Goal: Task Accomplishment & Management: Use online tool/utility

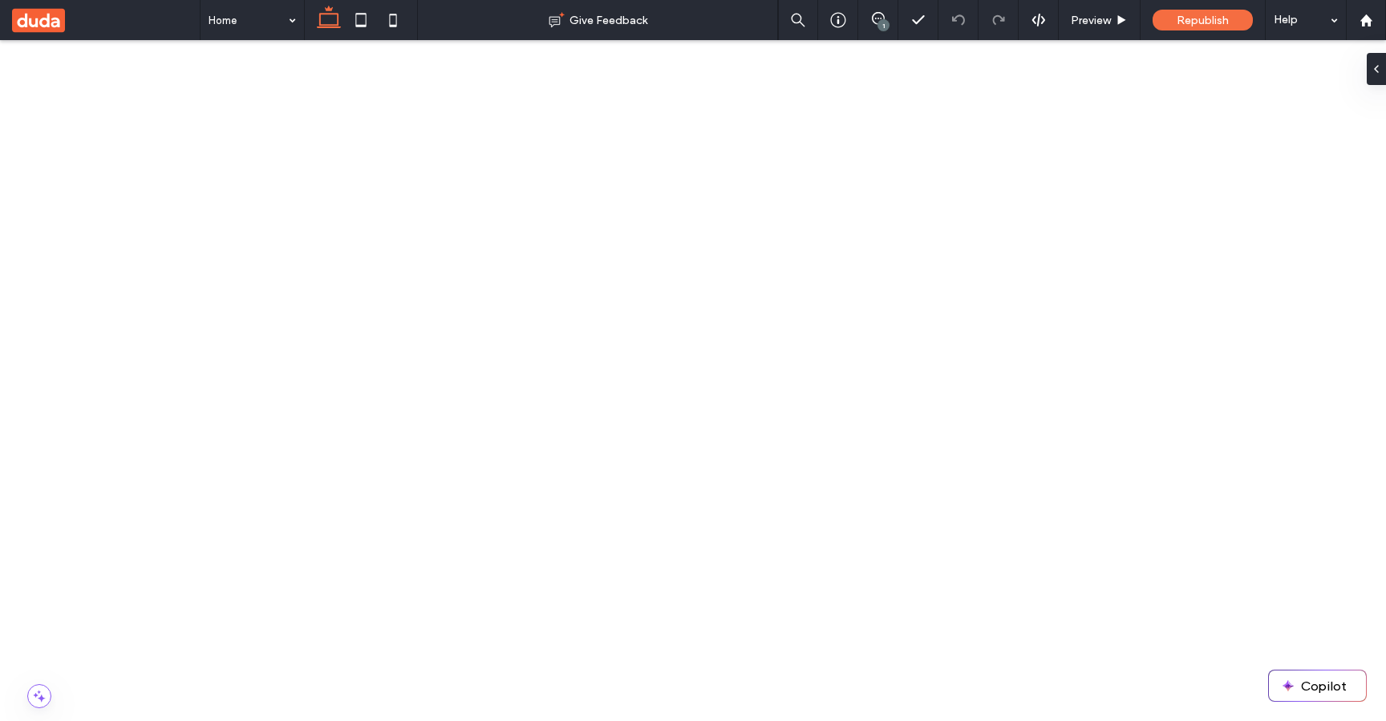
scroll to position [193, 0]
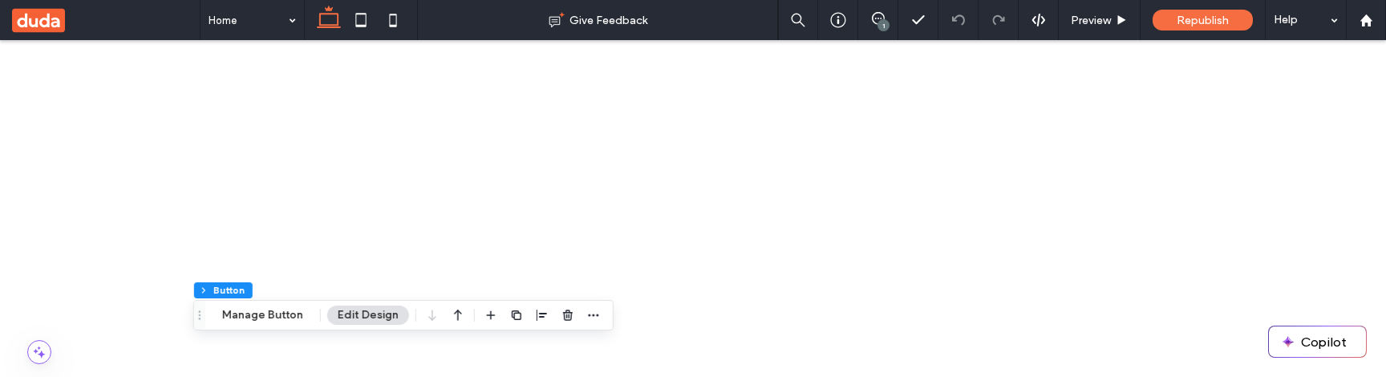
scroll to position [240, 0]
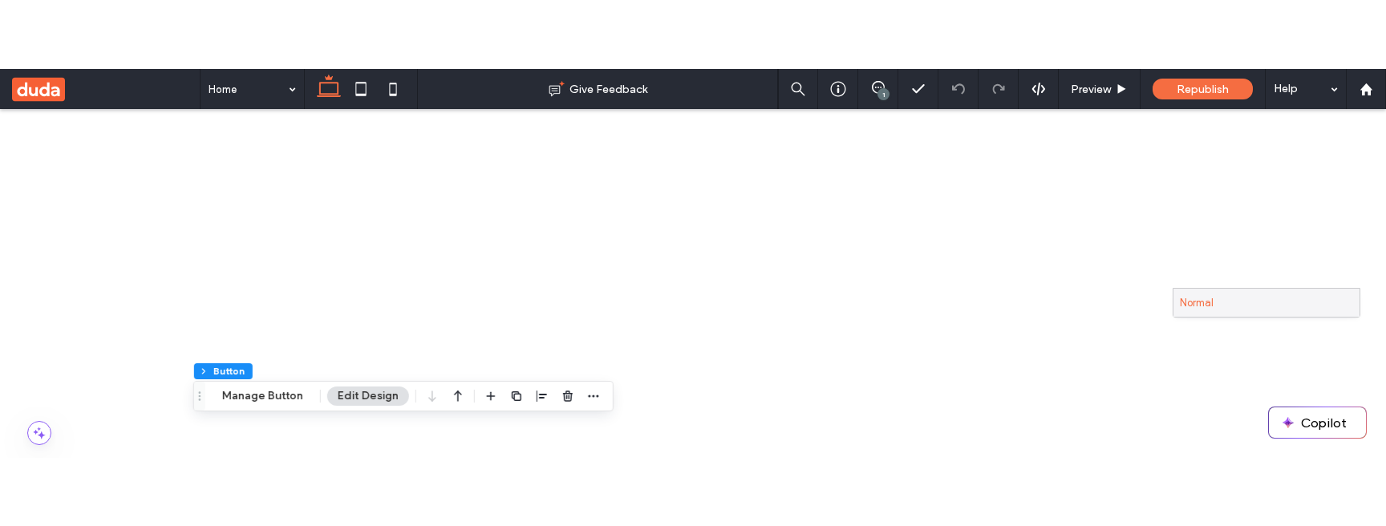
scroll to position [35, 0]
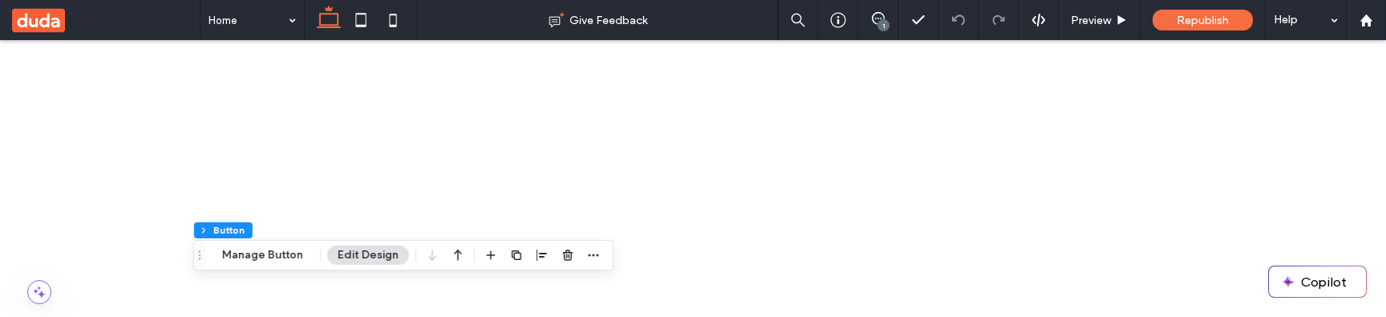
scroll to position [242, 0]
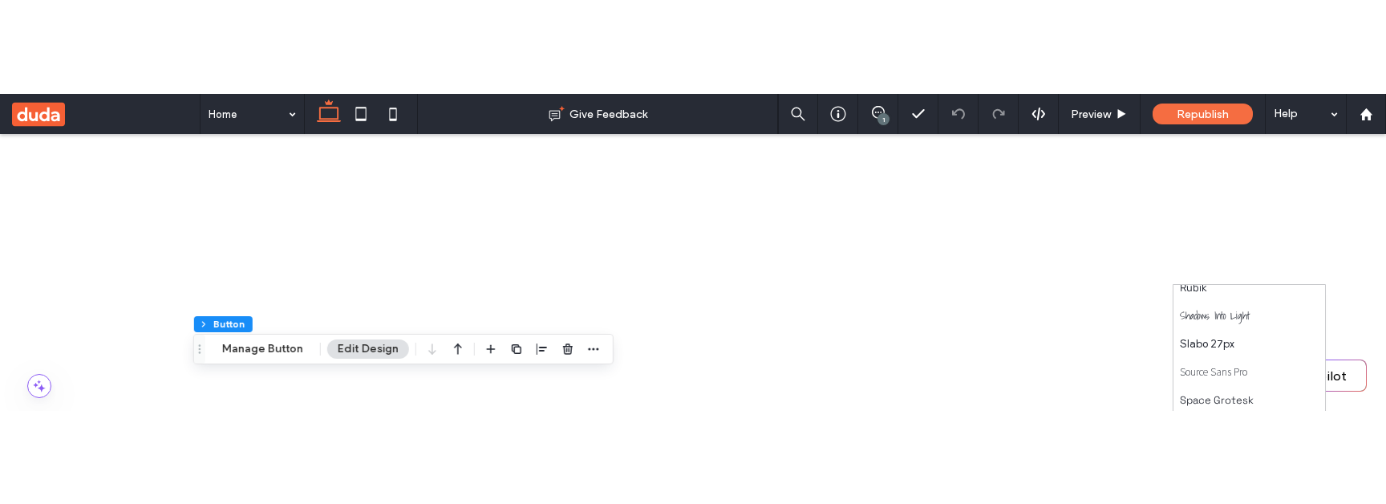
scroll to position [1909, 0]
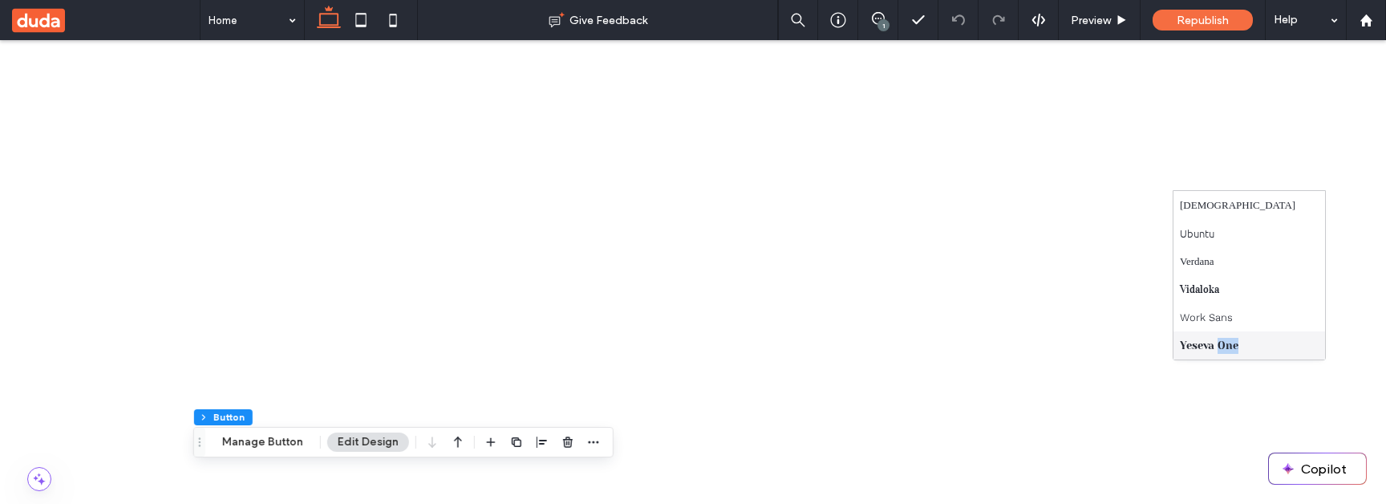
click at [1240, 345] on div "Yeseva One" at bounding box center [1249, 345] width 152 height 28
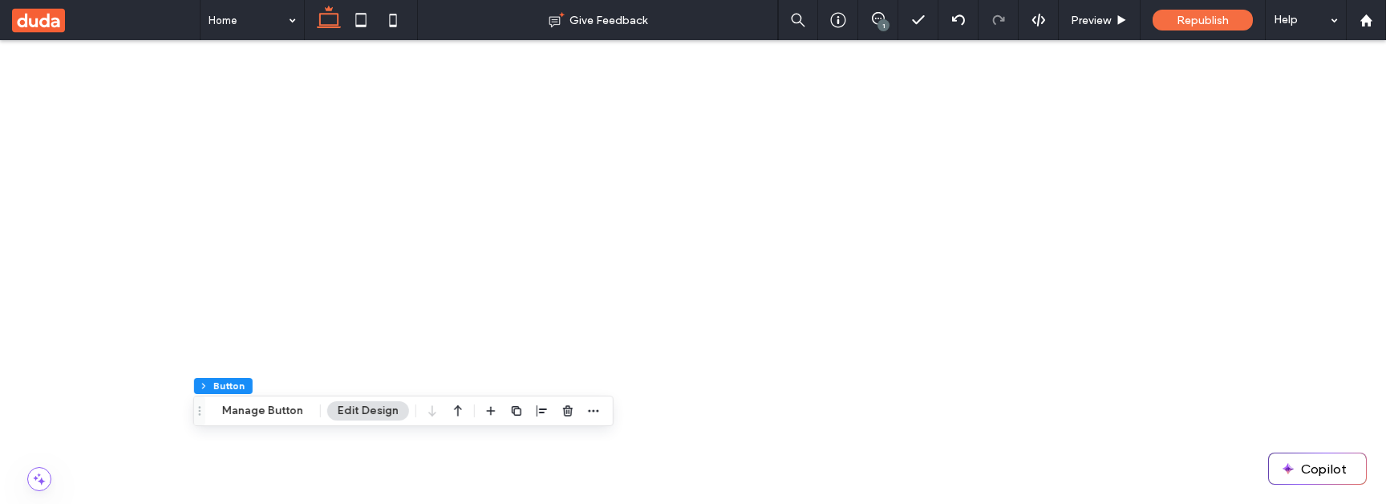
click at [1251, 229] on div "Aboreto" at bounding box center [1249, 227] width 152 height 28
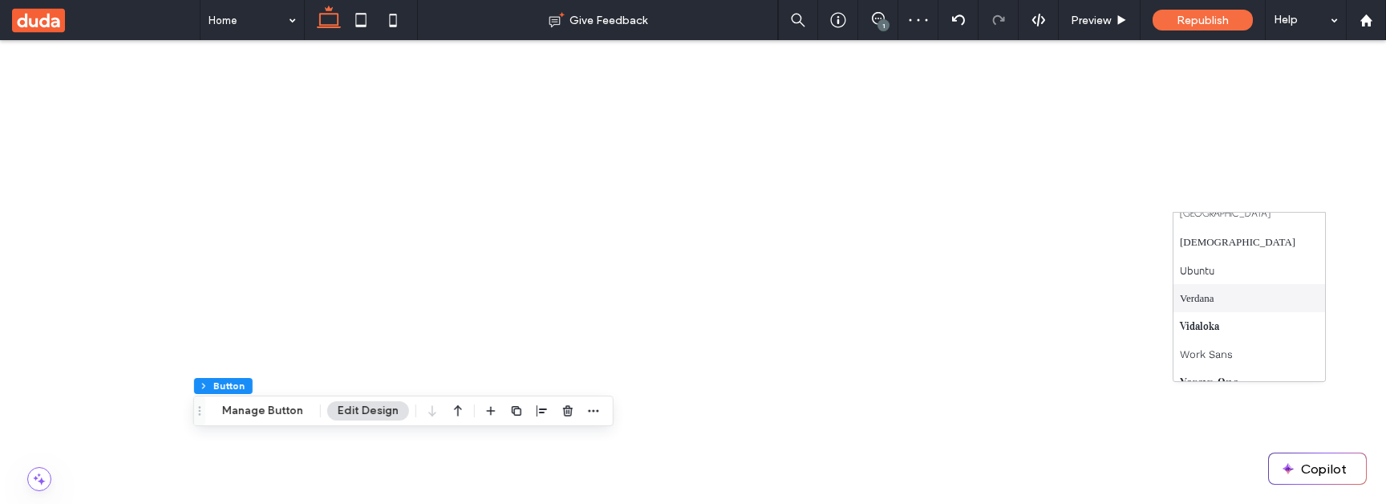
click at [1241, 295] on div "Verdana" at bounding box center [1249, 298] width 152 height 28
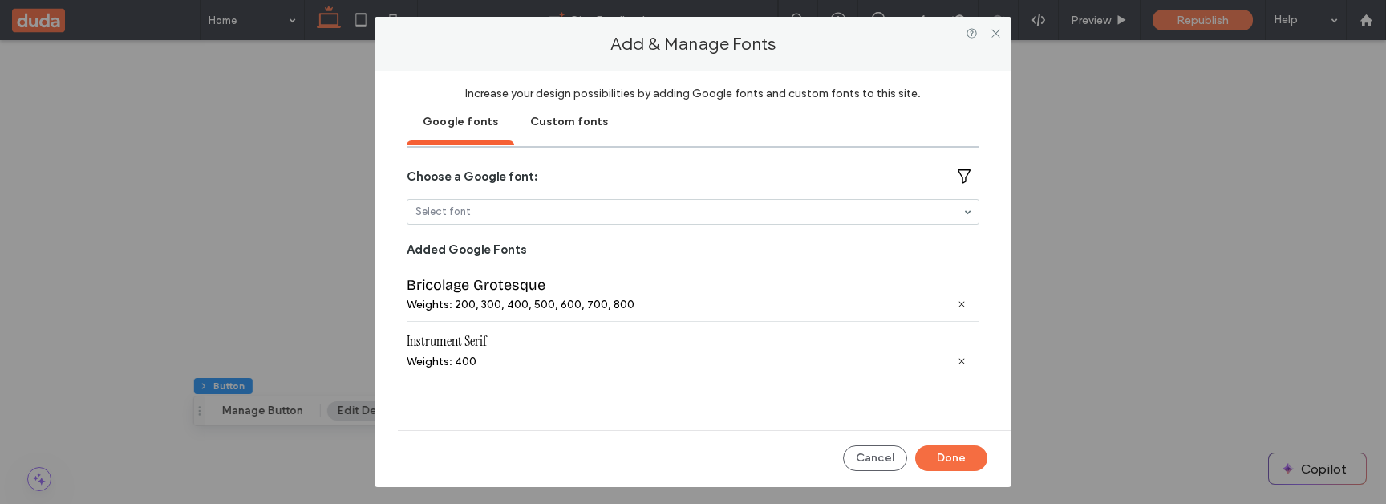
click at [987, 30] on div at bounding box center [995, 33] width 24 height 24
click at [998, 34] on icon at bounding box center [996, 33] width 12 height 12
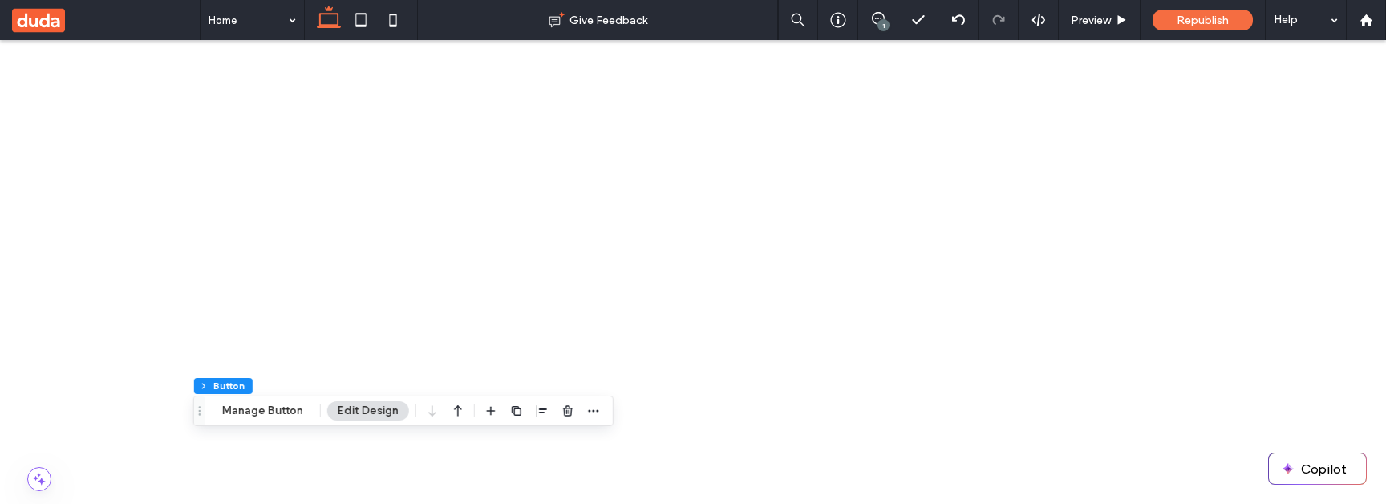
scroll to position [160, 0]
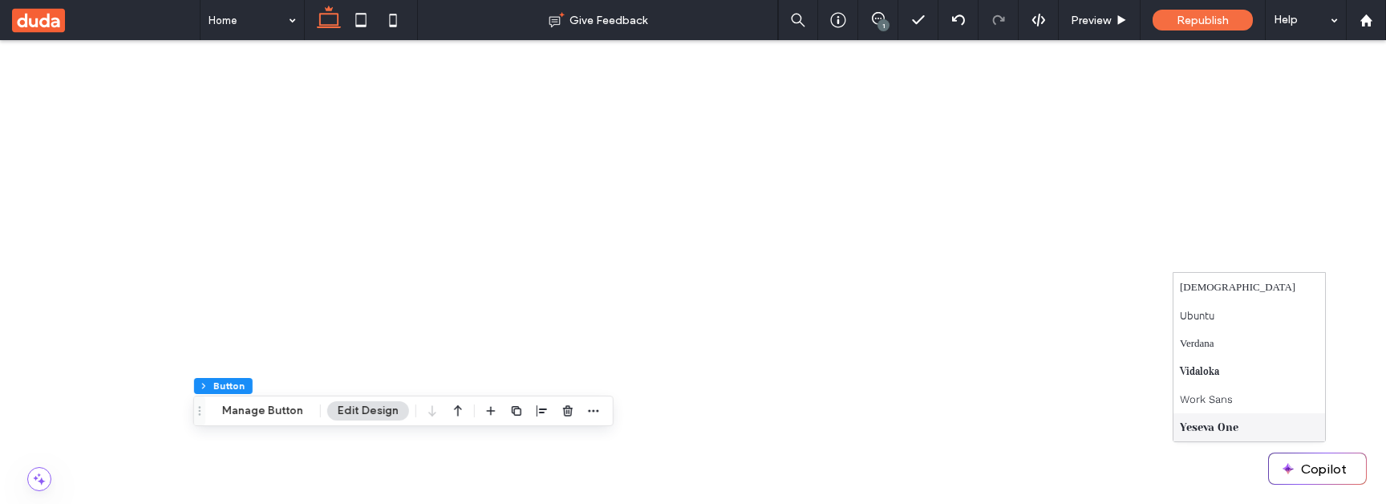
click at [1210, 423] on span "Yeseva One" at bounding box center [1209, 427] width 59 height 16
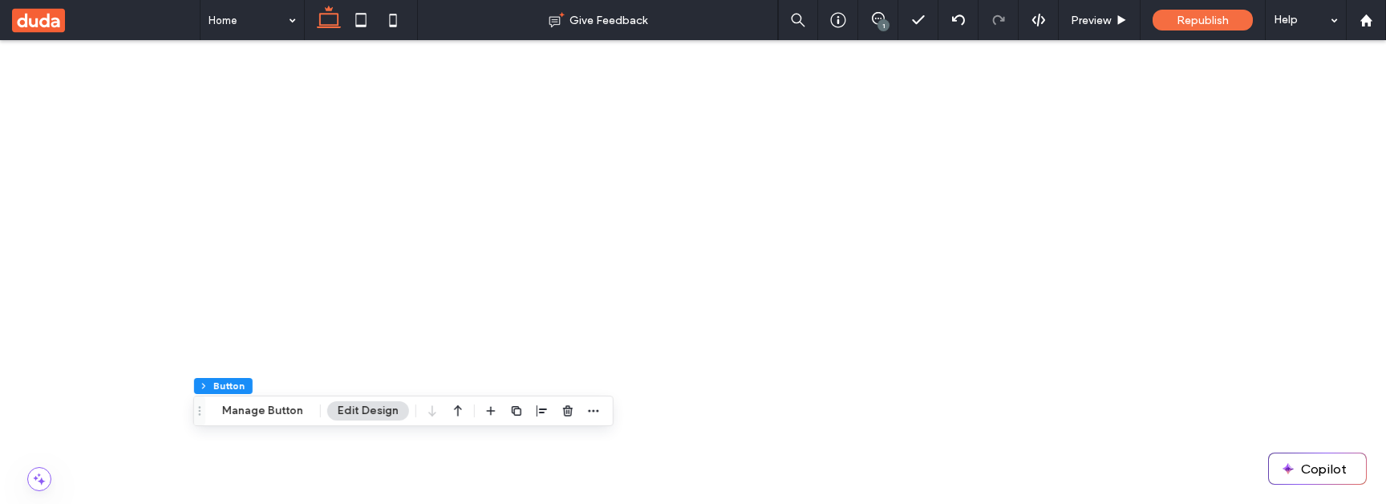
scroll to position [205, 0]
